Goal: Information Seeking & Learning: Learn about a topic

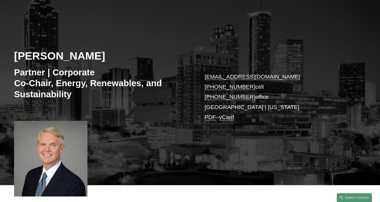
scroll to position [37, 0]
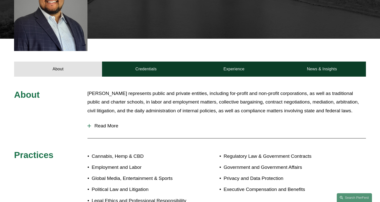
scroll to position [185, 0]
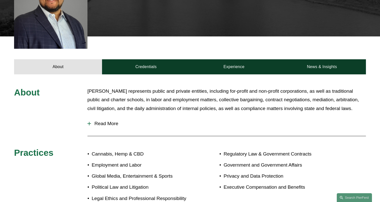
click at [114, 121] on span "Read More" at bounding box center [228, 124] width 275 height 6
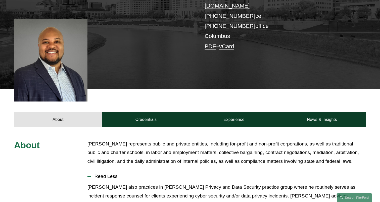
scroll to position [0, 0]
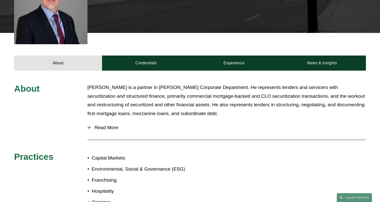
scroll to position [166, 0]
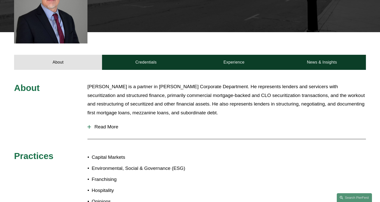
click at [108, 128] on span "Read More" at bounding box center [228, 127] width 275 height 6
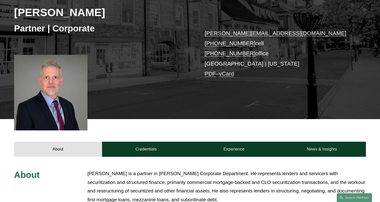
scroll to position [0, 0]
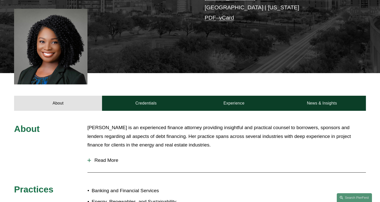
scroll to position [130, 0]
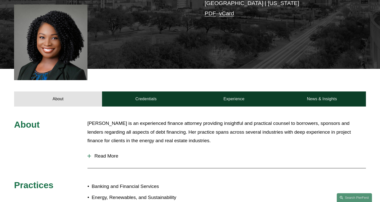
click at [102, 154] on span "Read More" at bounding box center [228, 156] width 275 height 6
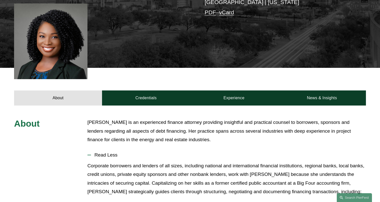
scroll to position [132, 0]
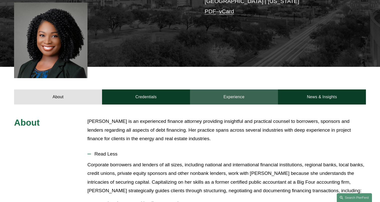
click at [233, 96] on link "Experience" at bounding box center [234, 96] width 88 height 15
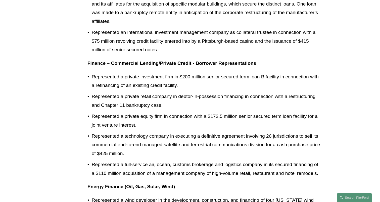
scroll to position [0, 0]
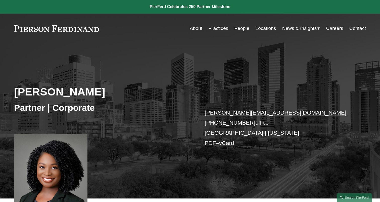
click at [219, 29] on link "Practices" at bounding box center [218, 29] width 20 height 10
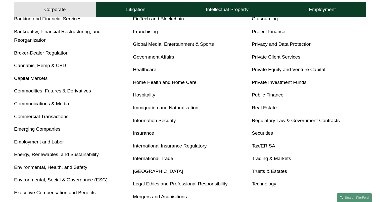
scroll to position [226, 0]
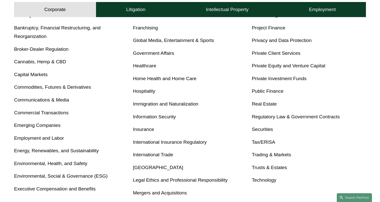
click at [265, 117] on link "Regulatory Law & Government Contracts" at bounding box center [296, 116] width 88 height 5
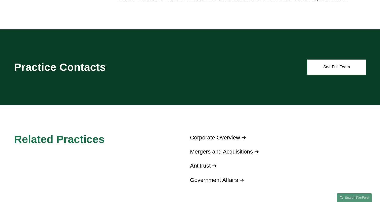
scroll to position [310, 0]
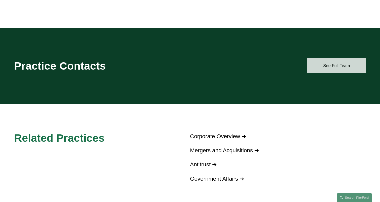
click at [335, 68] on link "See Full Team" at bounding box center [336, 65] width 59 height 15
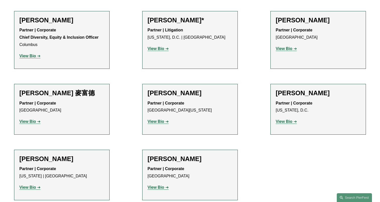
scroll to position [212, 0]
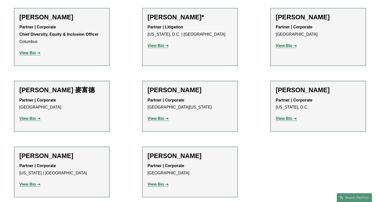
click at [153, 118] on strong "View Bio" at bounding box center [156, 118] width 17 height 4
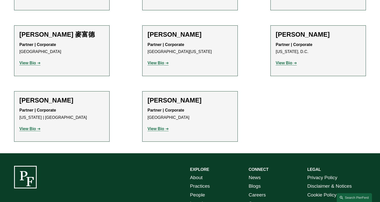
scroll to position [271, 0]
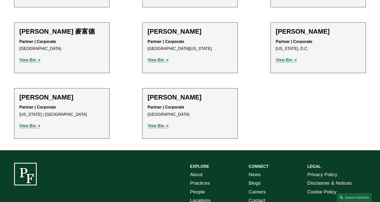
click at [288, 60] on strong "View Bio" at bounding box center [284, 60] width 17 height 4
click at [31, 125] on strong "View Bio" at bounding box center [27, 126] width 17 height 4
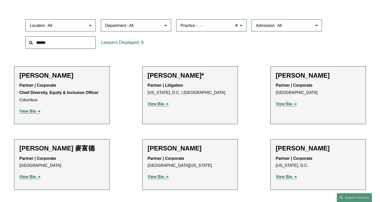
scroll to position [153, 0]
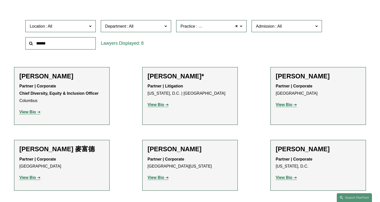
click at [158, 104] on strong "View Bio" at bounding box center [156, 105] width 17 height 4
click at [24, 111] on strong "View Bio" at bounding box center [27, 112] width 17 height 4
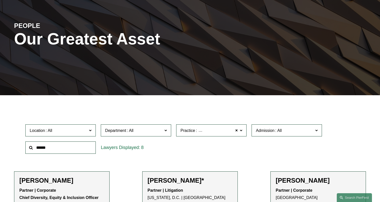
scroll to position [0, 0]
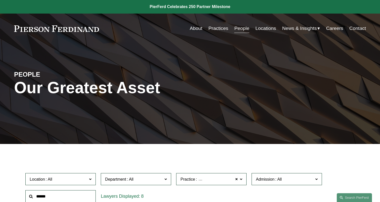
click at [215, 26] on link "Practices" at bounding box center [218, 29] width 20 height 10
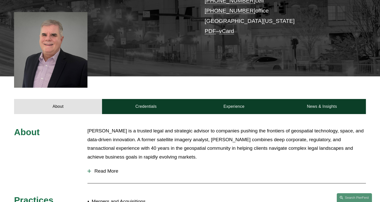
scroll to position [122, 0]
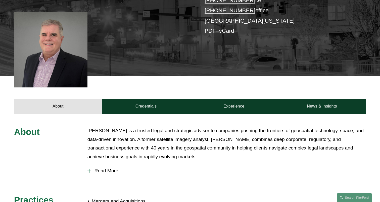
click at [110, 170] on span "Read More" at bounding box center [228, 171] width 275 height 6
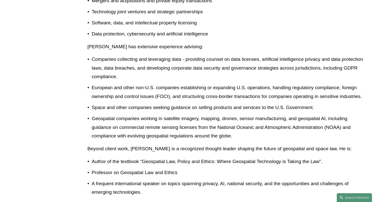
scroll to position [343, 0]
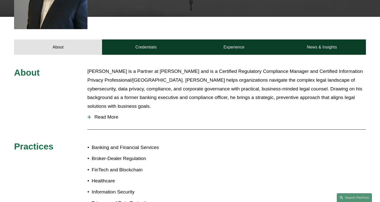
scroll to position [189, 0]
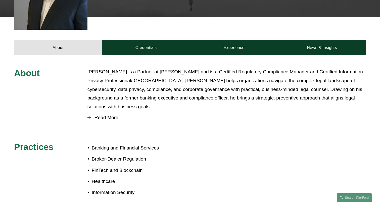
click at [100, 115] on span "Read More" at bounding box center [228, 118] width 275 height 6
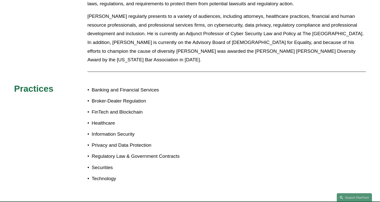
scroll to position [390, 0]
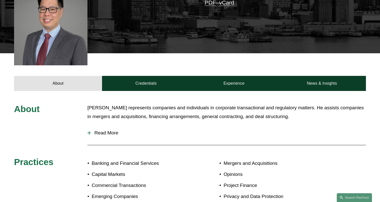
scroll to position [151, 0]
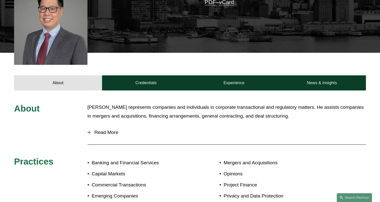
click at [113, 130] on span "Read More" at bounding box center [228, 133] width 275 height 6
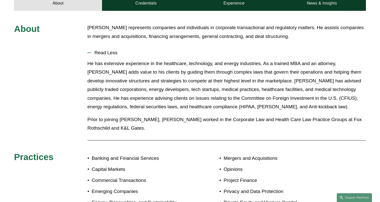
scroll to position [230, 0]
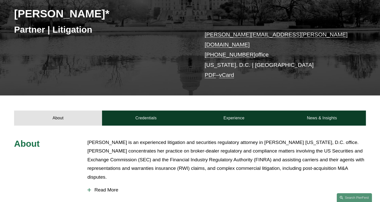
scroll to position [78, 0]
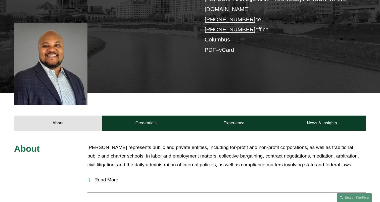
scroll to position [132, 0]
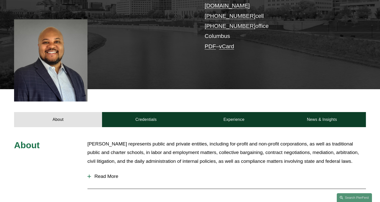
click at [111, 174] on span "Read More" at bounding box center [228, 177] width 275 height 6
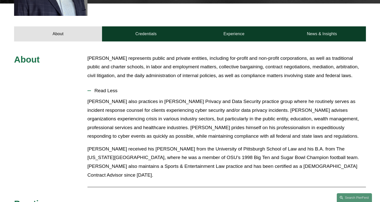
scroll to position [223, 0]
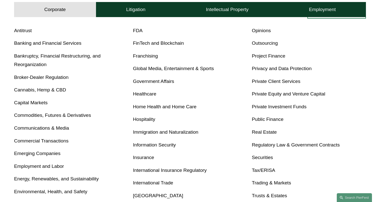
scroll to position [197, 0]
click at [35, 43] on link "Banking and Financial Services" at bounding box center [47, 43] width 67 height 5
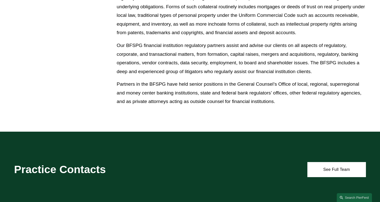
scroll to position [327, 0]
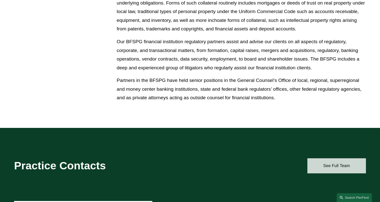
click at [357, 170] on link "See Full Team" at bounding box center [336, 165] width 59 height 15
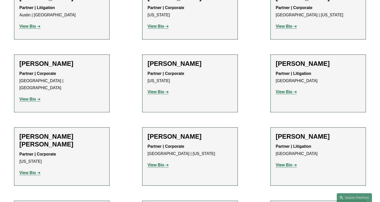
scroll to position [238, 0]
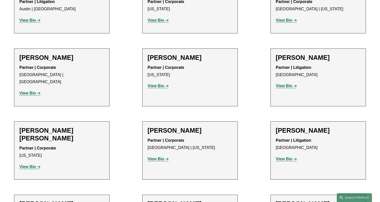
click at [33, 91] on strong "View Bio" at bounding box center [27, 93] width 17 height 4
click at [155, 157] on strong "View Bio" at bounding box center [156, 159] width 17 height 4
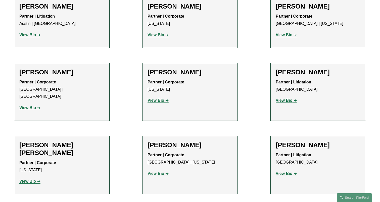
scroll to position [223, 0]
click at [287, 102] on strong "View Bio" at bounding box center [284, 100] width 17 height 4
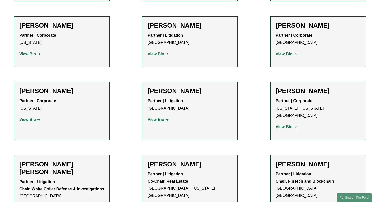
scroll to position [496, 0]
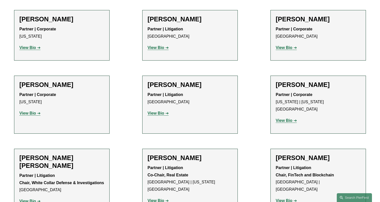
click at [286, 46] on strong "View Bio" at bounding box center [284, 48] width 17 height 4
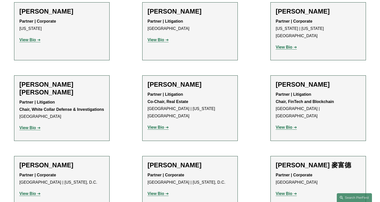
scroll to position [579, 0]
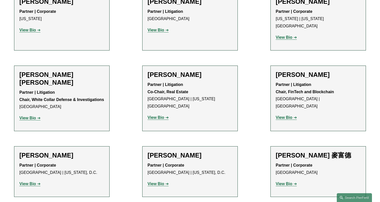
click at [155, 181] on p "View Bio" at bounding box center [190, 184] width 85 height 7
click at [154, 182] on strong "View Bio" at bounding box center [156, 184] width 17 height 4
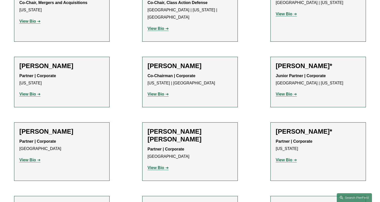
scroll to position [815, 0]
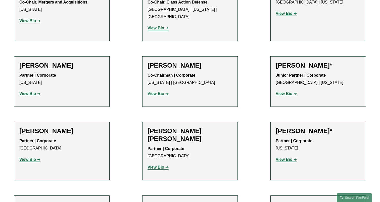
click at [282, 157] on strong "View Bio" at bounding box center [284, 159] width 17 height 4
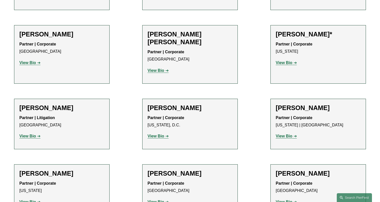
scroll to position [918, 0]
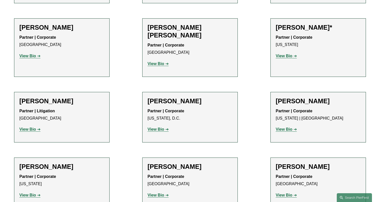
click at [288, 193] on strong "View Bio" at bounding box center [284, 195] width 17 height 4
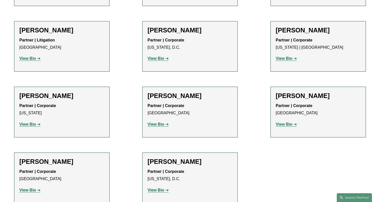
scroll to position [993, 0]
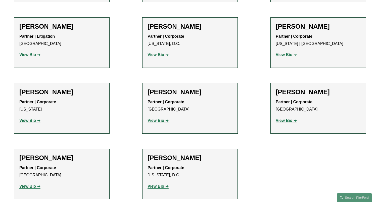
click at [160, 184] on strong "View Bio" at bounding box center [156, 186] width 17 height 4
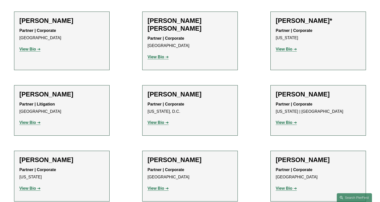
scroll to position [922, 0]
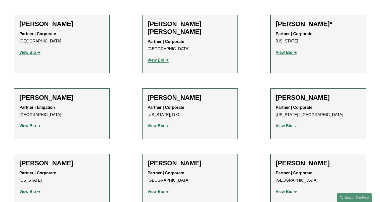
click at [28, 190] on strong "View Bio" at bounding box center [27, 192] width 17 height 4
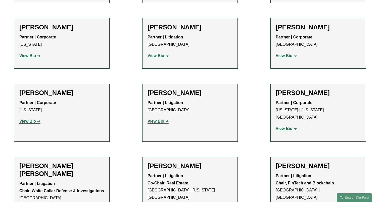
scroll to position [487, 0]
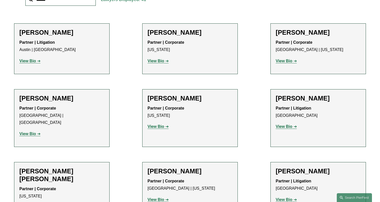
scroll to position [195, 0]
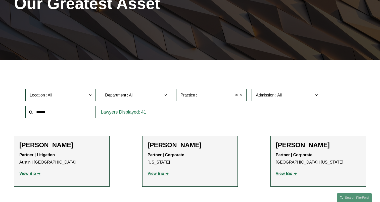
scroll to position [90, 0]
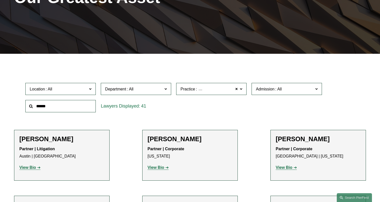
click at [161, 169] on strong "View Bio" at bounding box center [156, 167] width 17 height 4
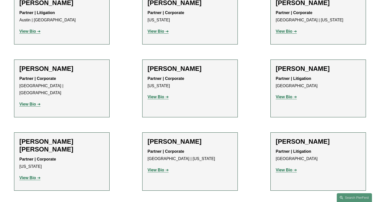
scroll to position [234, 0]
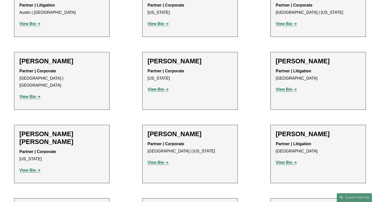
click at [25, 95] on strong "View Bio" at bounding box center [27, 97] width 17 height 4
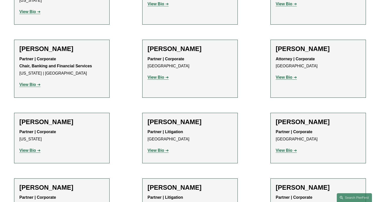
scroll to position [401, 0]
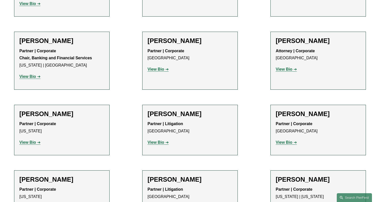
click at [290, 67] on strong "View Bio" at bounding box center [284, 69] width 17 height 4
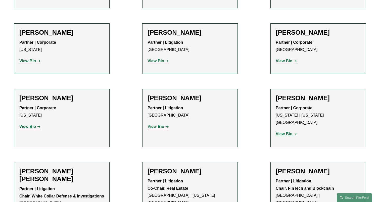
scroll to position [485, 0]
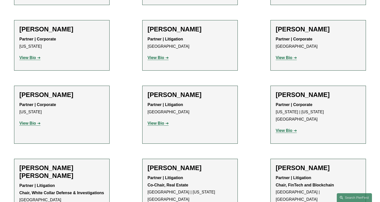
click at [28, 121] on strong "View Bio" at bounding box center [27, 123] width 17 height 4
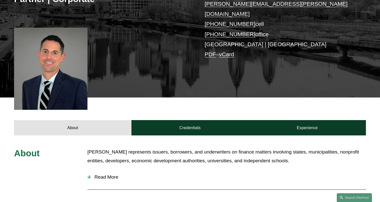
scroll to position [109, 0]
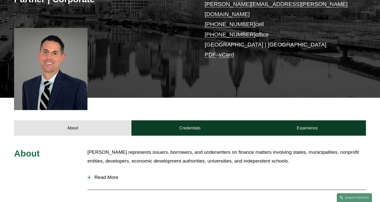
click at [105, 175] on span "Read More" at bounding box center [228, 178] width 275 height 6
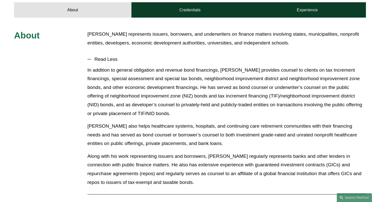
scroll to position [232, 0]
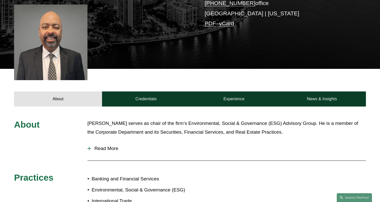
scroll to position [135, 0]
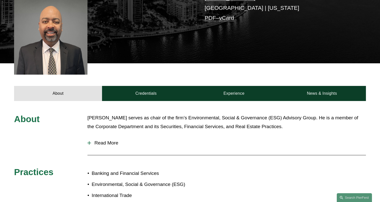
click at [113, 142] on span "Read More" at bounding box center [228, 143] width 275 height 6
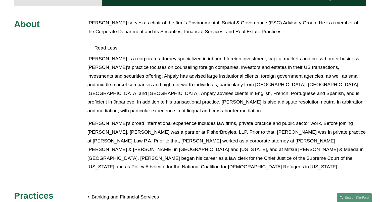
scroll to position [230, 0]
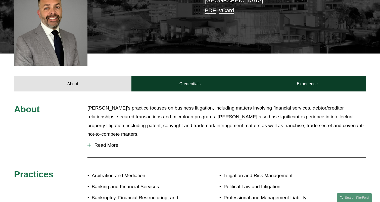
scroll to position [153, 0]
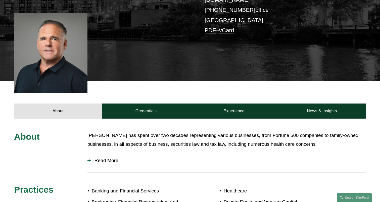
scroll to position [128, 0]
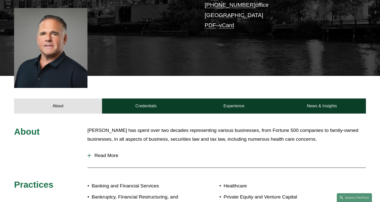
click at [107, 153] on span "Read More" at bounding box center [228, 156] width 275 height 6
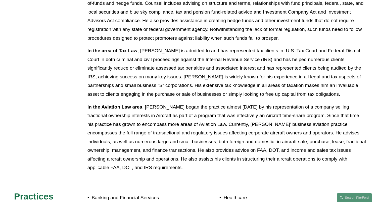
scroll to position [600, 0]
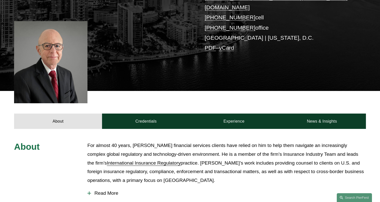
scroll to position [123, 0]
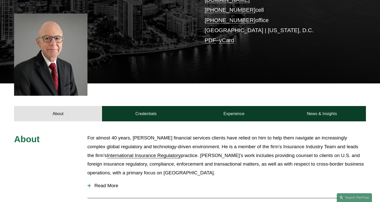
click at [116, 183] on span "Read More" at bounding box center [228, 186] width 275 height 6
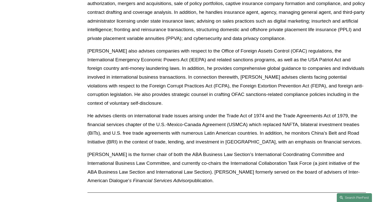
scroll to position [466, 0]
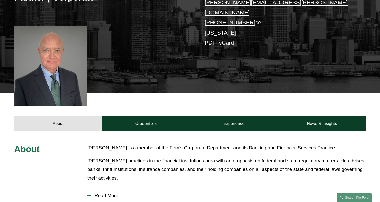
scroll to position [128, 0]
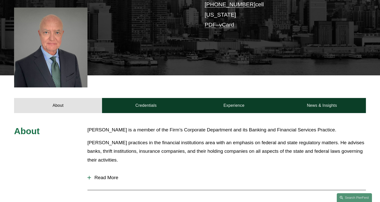
click at [118, 175] on span "Read More" at bounding box center [228, 178] width 275 height 6
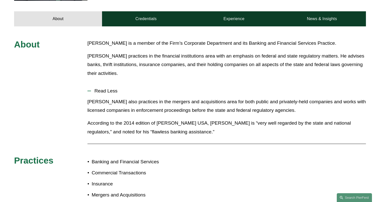
scroll to position [215, 0]
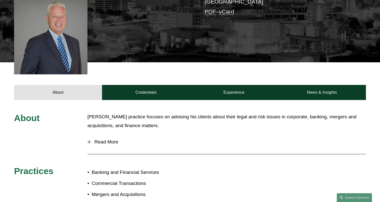
scroll to position [146, 0]
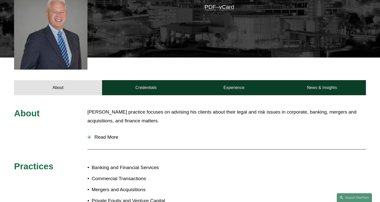
click at [101, 134] on span "Read More" at bounding box center [228, 137] width 275 height 6
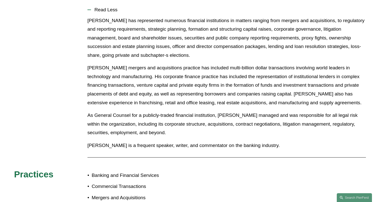
scroll to position [274, 0]
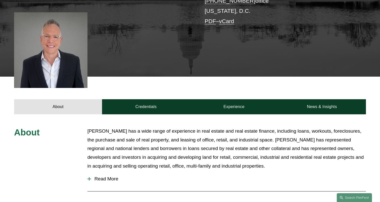
scroll to position [124, 0]
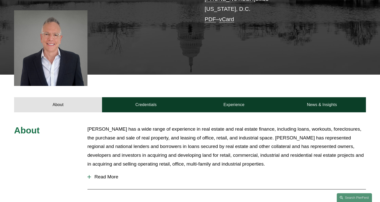
click at [105, 176] on span "Read More" at bounding box center [228, 177] width 275 height 6
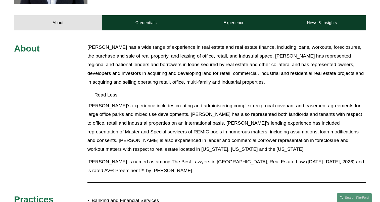
scroll to position [208, 0]
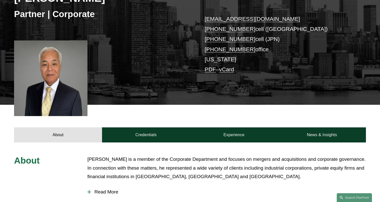
scroll to position [94, 0]
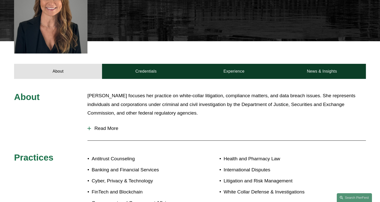
scroll to position [201, 0]
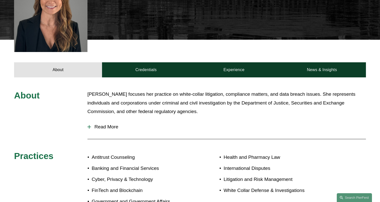
click at [102, 124] on span "Read More" at bounding box center [228, 127] width 275 height 6
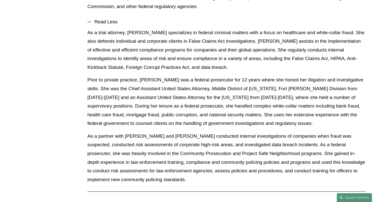
scroll to position [305, 0]
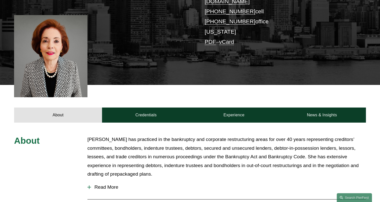
scroll to position [139, 0]
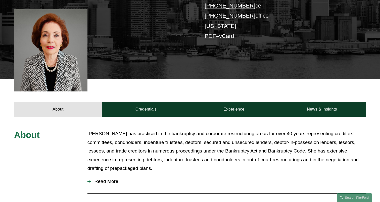
click at [108, 179] on span "Read More" at bounding box center [228, 182] width 275 height 6
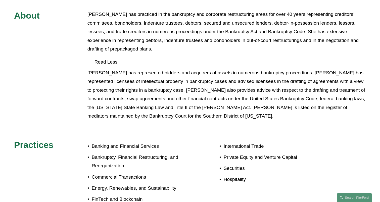
scroll to position [265, 0]
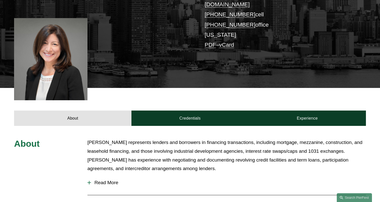
scroll to position [122, 0]
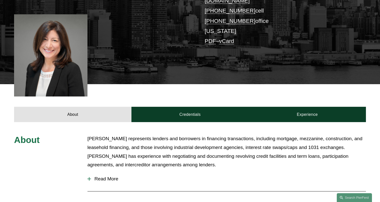
click at [107, 176] on span "Read More" at bounding box center [228, 179] width 275 height 6
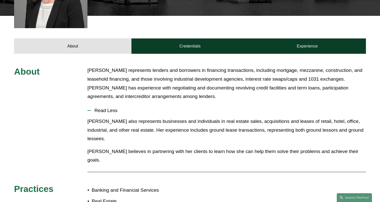
scroll to position [191, 0]
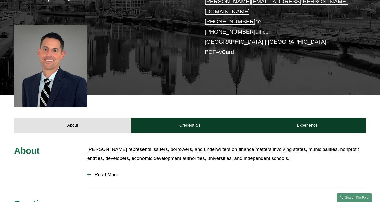
scroll to position [123, 0]
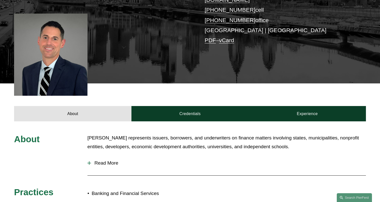
click at [113, 160] on span "Read More" at bounding box center [228, 163] width 275 height 6
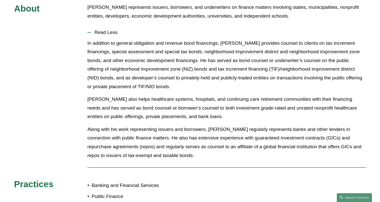
scroll to position [254, 0]
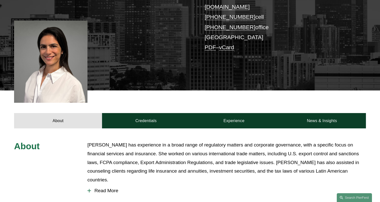
scroll to position [116, 0]
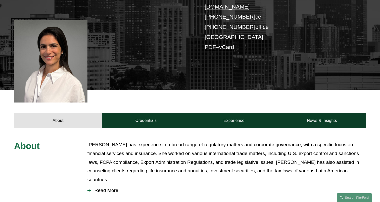
click at [98, 188] on span "Read More" at bounding box center [228, 191] width 275 height 6
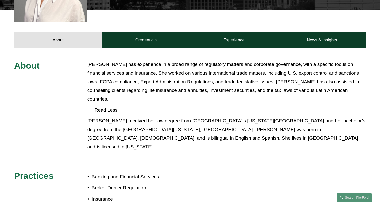
scroll to position [202, 0]
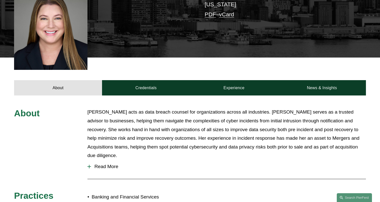
scroll to position [151, 0]
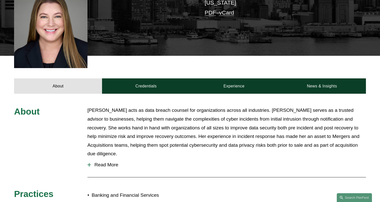
click at [98, 162] on span "Read More" at bounding box center [228, 165] width 275 height 6
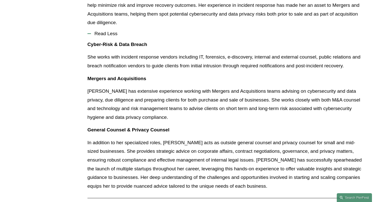
scroll to position [294, 0]
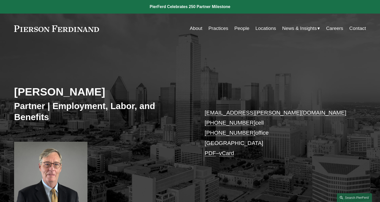
click at [213, 28] on link "Practices" at bounding box center [218, 29] width 20 height 10
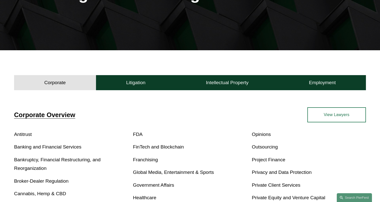
scroll to position [96, 0]
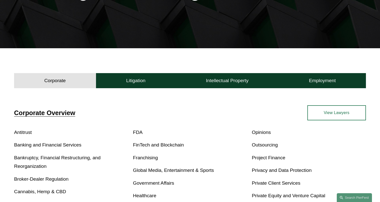
click at [44, 145] on link "Banking and Financial Services" at bounding box center [47, 144] width 67 height 5
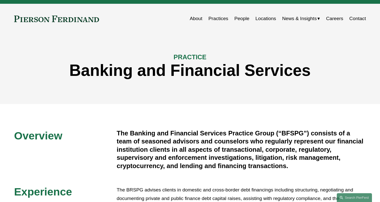
scroll to position [16, 0]
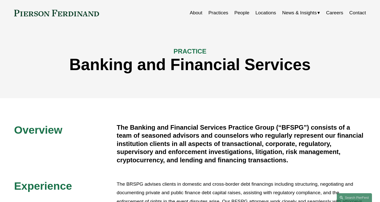
click at [215, 13] on link "Practices" at bounding box center [218, 13] width 20 height 10
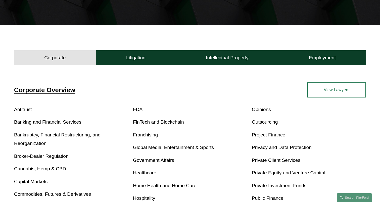
scroll to position [119, 0]
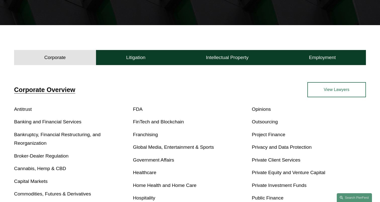
click at [20, 136] on link "Bankruptcy, Financial Restructuring, and Reorganization" at bounding box center [57, 139] width 86 height 14
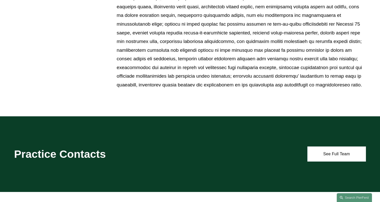
scroll to position [435, 0]
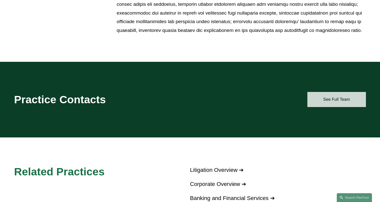
click at [348, 101] on link "See Full Team" at bounding box center [336, 99] width 59 height 15
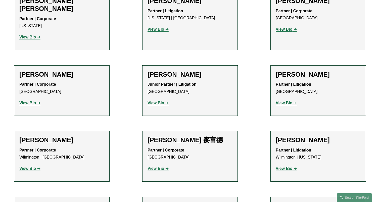
scroll to position [308, 0]
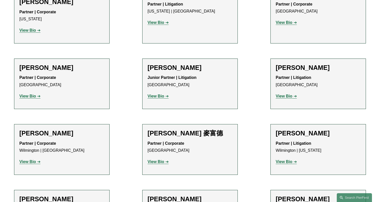
click at [32, 160] on strong "View Bio" at bounding box center [27, 162] width 17 height 4
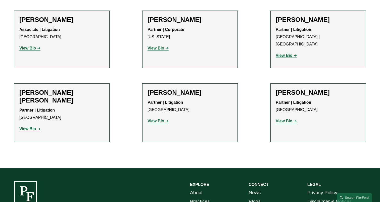
scroll to position [489, 0]
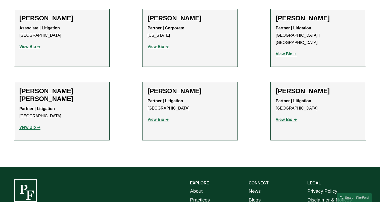
click at [285, 117] on strong "View Bio" at bounding box center [284, 119] width 17 height 4
click at [284, 117] on strong "View Bio" at bounding box center [284, 119] width 17 height 4
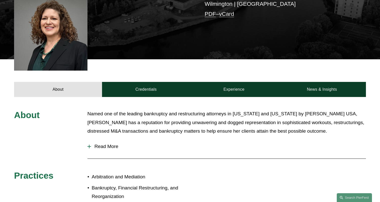
scroll to position [139, 0]
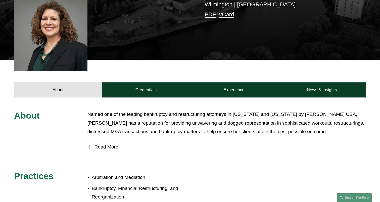
click at [110, 146] on span "Read More" at bounding box center [228, 147] width 275 height 6
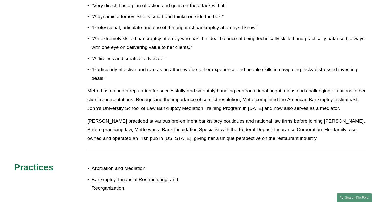
scroll to position [312, 0]
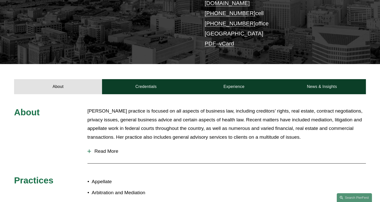
scroll to position [125, 0]
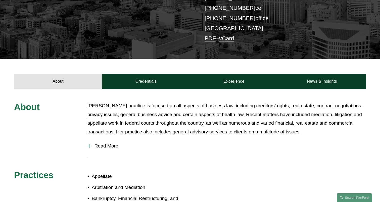
click at [107, 143] on span "Read More" at bounding box center [228, 146] width 275 height 6
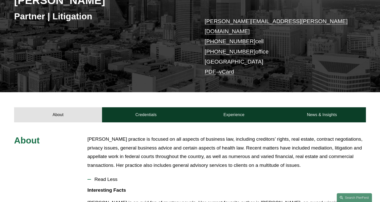
scroll to position [0, 0]
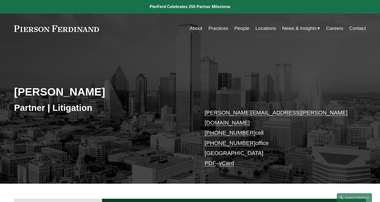
click at [219, 28] on link "Practices" at bounding box center [218, 29] width 20 height 10
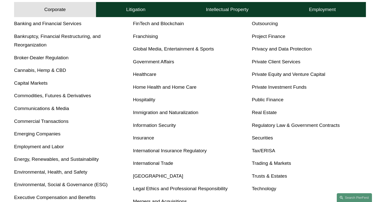
scroll to position [217, 0]
click at [276, 126] on link "Regulatory Law & Government Contracts" at bounding box center [296, 125] width 88 height 5
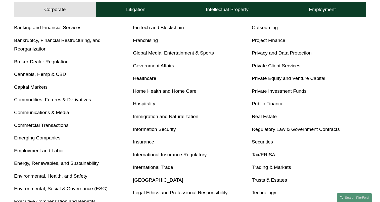
scroll to position [213, 0]
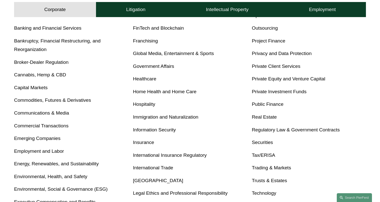
click at [35, 125] on link "Commercial Transactions" at bounding box center [41, 125] width 54 height 5
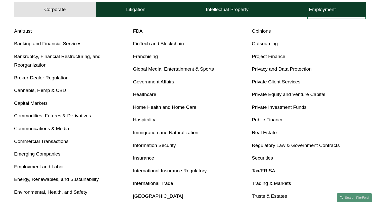
scroll to position [194, 0]
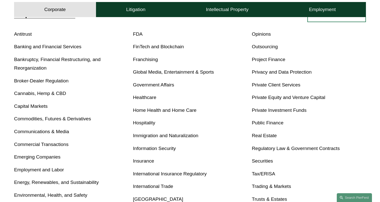
click at [20, 59] on link "Bankruptcy, Financial Restructuring, and Reorganization" at bounding box center [57, 64] width 86 height 14
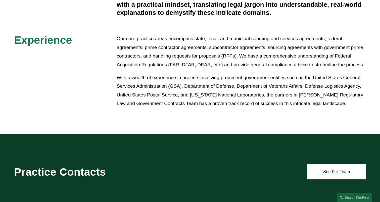
scroll to position [206, 0]
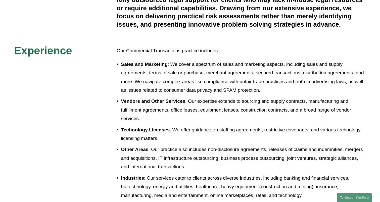
scroll to position [213, 0]
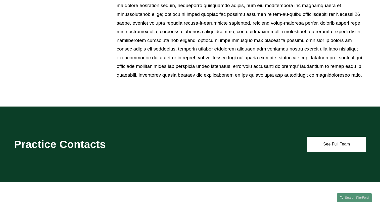
scroll to position [393, 0]
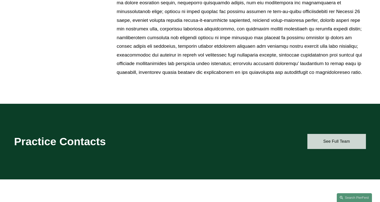
click at [331, 139] on link "See Full Team" at bounding box center [336, 141] width 59 height 15
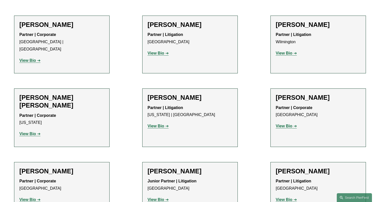
scroll to position [209, 0]
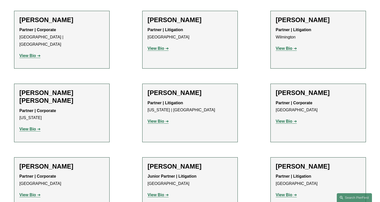
click at [283, 119] on strong "View Bio" at bounding box center [284, 121] width 17 height 4
click at [284, 119] on strong "View Bio" at bounding box center [284, 121] width 17 height 4
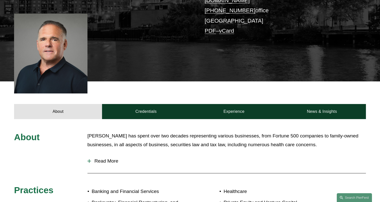
scroll to position [240, 0]
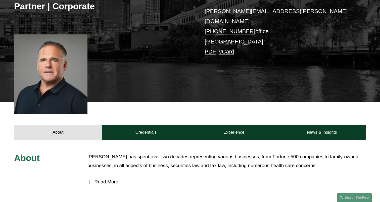
scroll to position [102, 0]
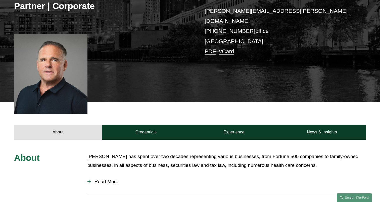
click at [109, 179] on span "Read More" at bounding box center [228, 182] width 275 height 6
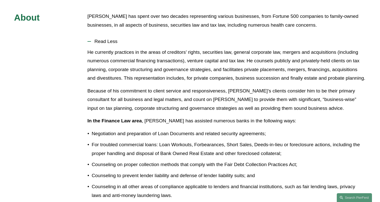
scroll to position [246, 0]
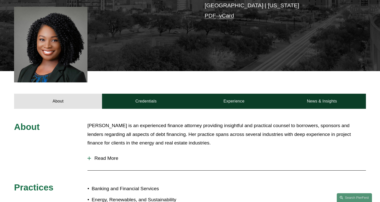
scroll to position [127, 0]
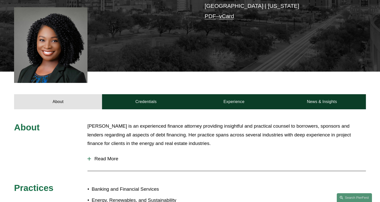
click at [111, 161] on span "Read More" at bounding box center [228, 159] width 275 height 6
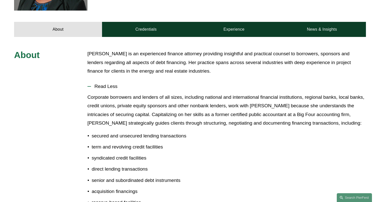
scroll to position [199, 0]
